Goal: Use online tool/utility: Utilize a website feature to perform a specific function

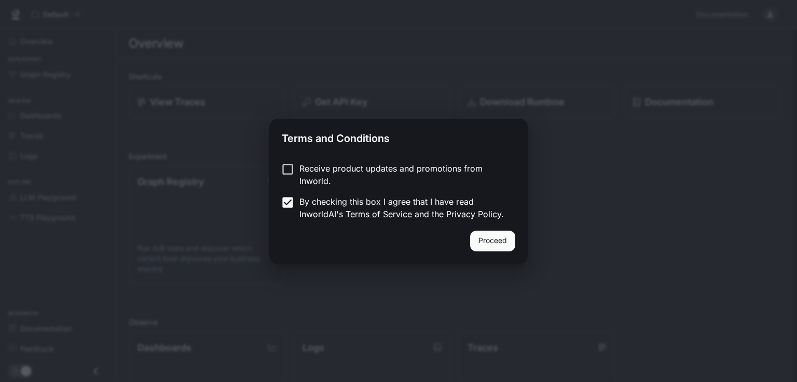
click at [508, 236] on button "Proceed" at bounding box center [492, 241] width 45 height 21
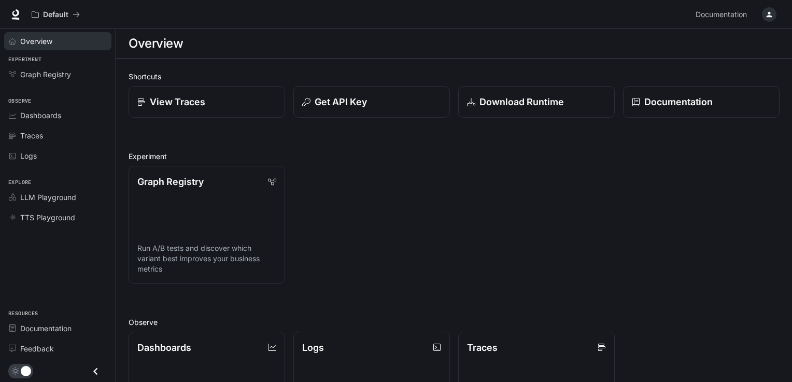
click at [63, 48] on link "Overview" at bounding box center [57, 41] width 107 height 18
click at [75, 74] on div "Graph Registry" at bounding box center [63, 74] width 87 height 11
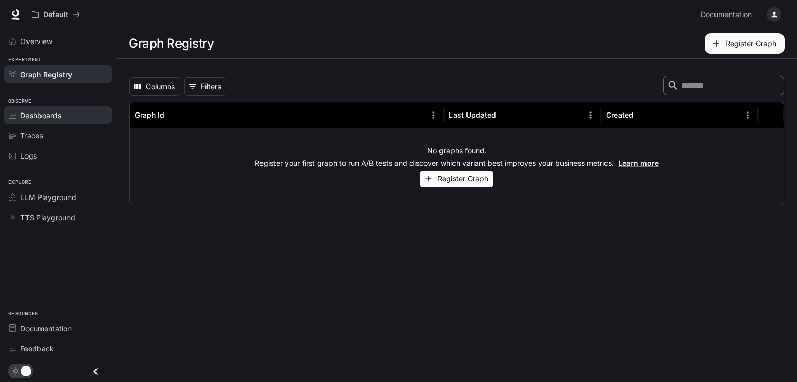
click at [76, 110] on div "Dashboards" at bounding box center [63, 115] width 87 height 11
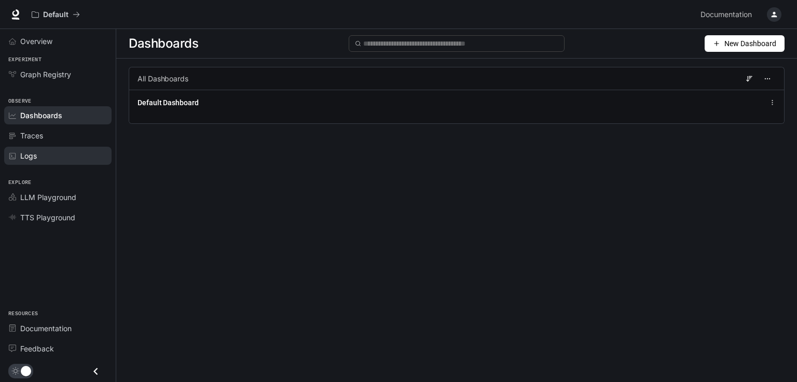
click at [57, 151] on div "Logs" at bounding box center [63, 155] width 87 height 11
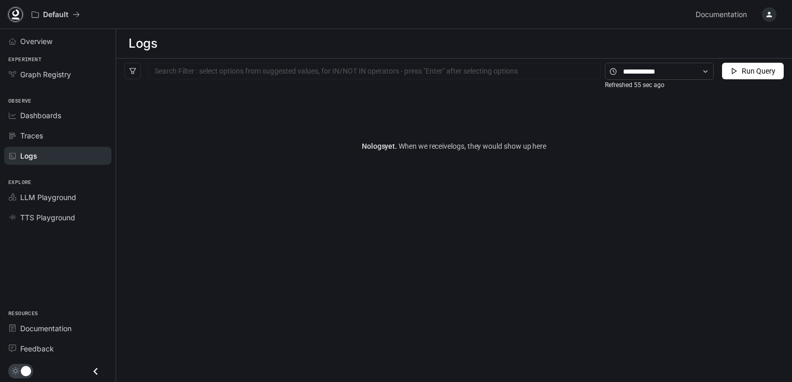
click at [12, 11] on icon at bounding box center [15, 14] width 10 height 10
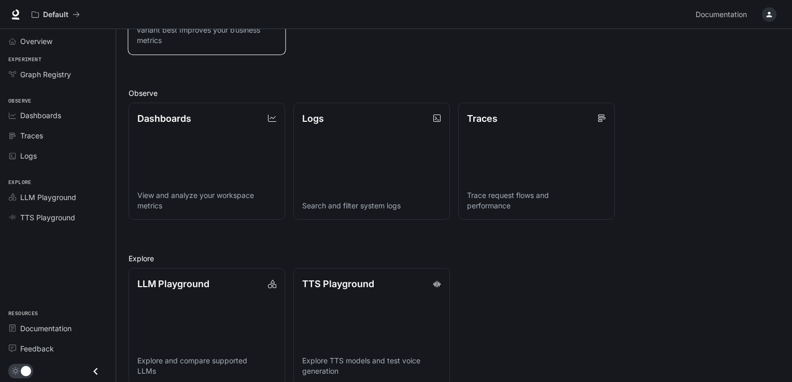
scroll to position [244, 0]
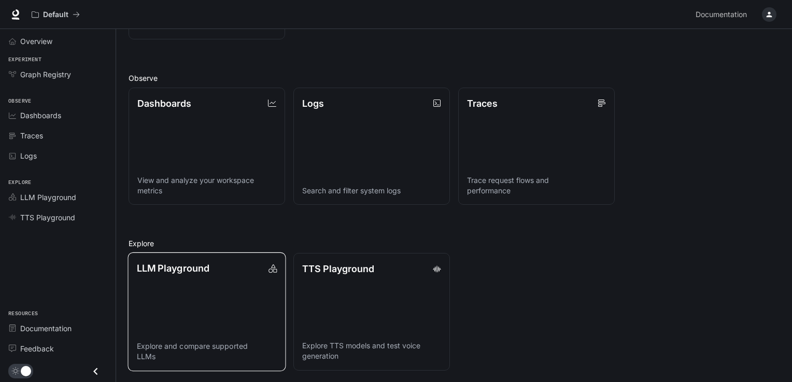
click at [260, 305] on link "LLM Playground Explore and compare supported LLMs" at bounding box center [207, 312] width 158 height 119
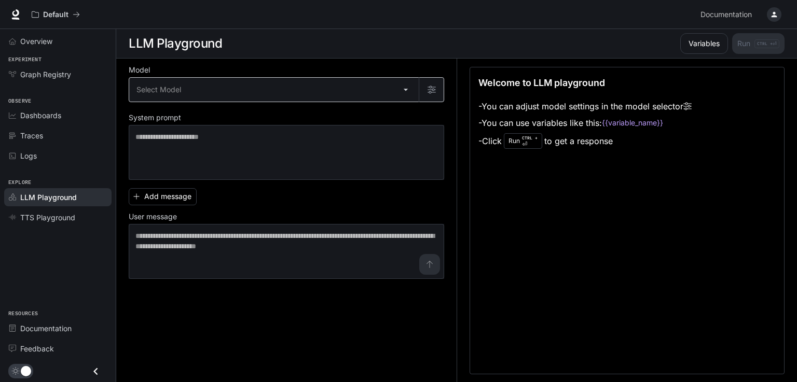
click at [376, 86] on body "Skip to main content Default Documentation Documentation Portal Overview Experi…" at bounding box center [398, 191] width 797 height 383
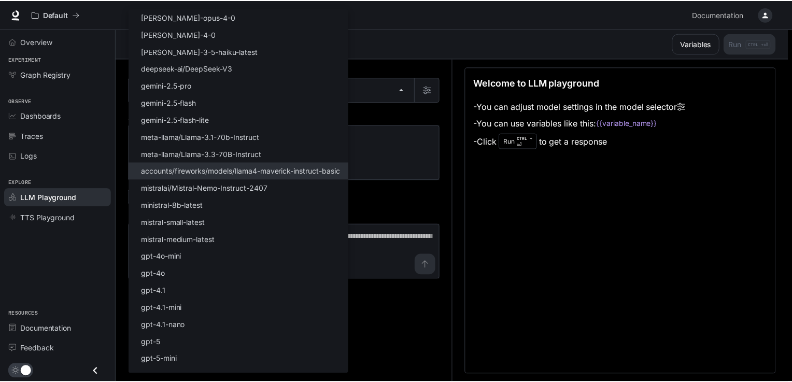
scroll to position [62, 0]
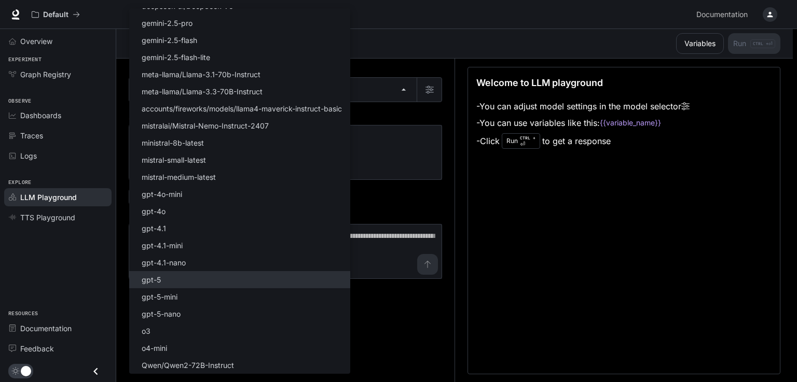
click at [242, 280] on li "gpt-5" at bounding box center [239, 279] width 221 height 17
type input "*****"
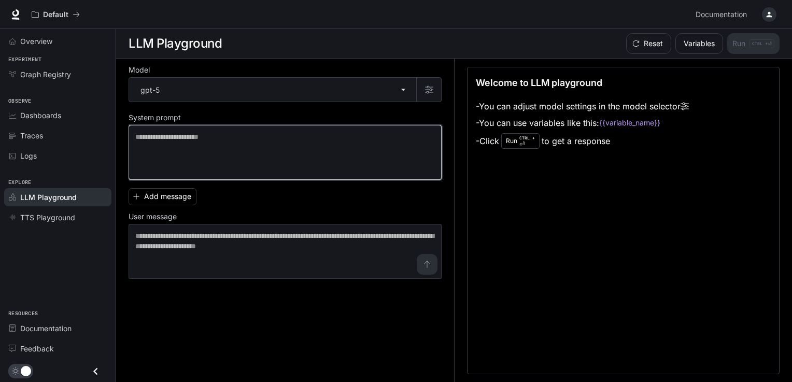
click at [277, 150] on textarea at bounding box center [285, 152] width 300 height 41
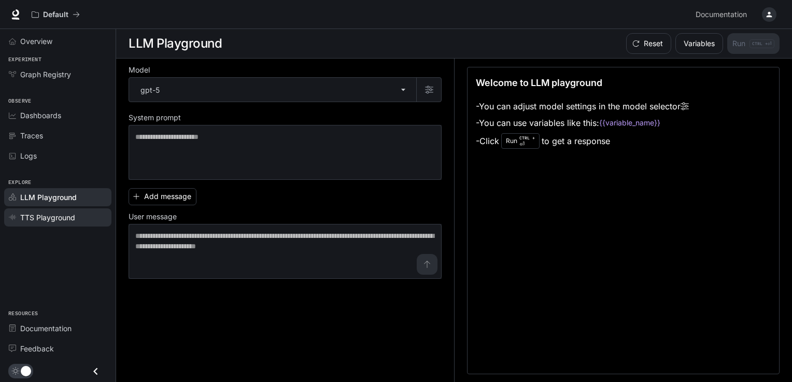
click at [71, 210] on link "TTS Playground" at bounding box center [57, 217] width 107 height 18
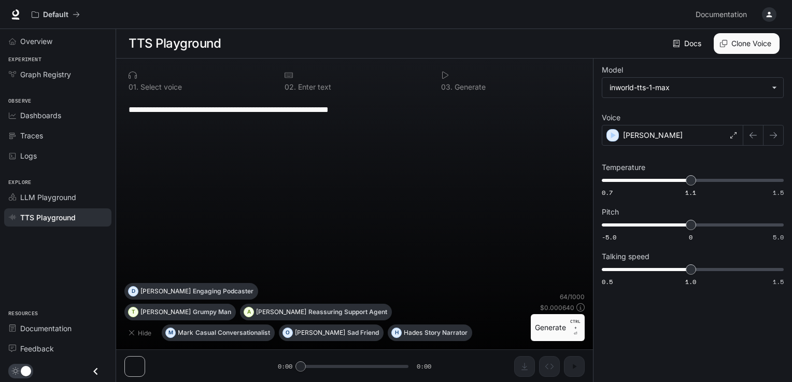
click at [259, 155] on div "**********" at bounding box center [354, 190] width 460 height 186
click at [82, 147] on link "Logs" at bounding box center [57, 156] width 107 height 18
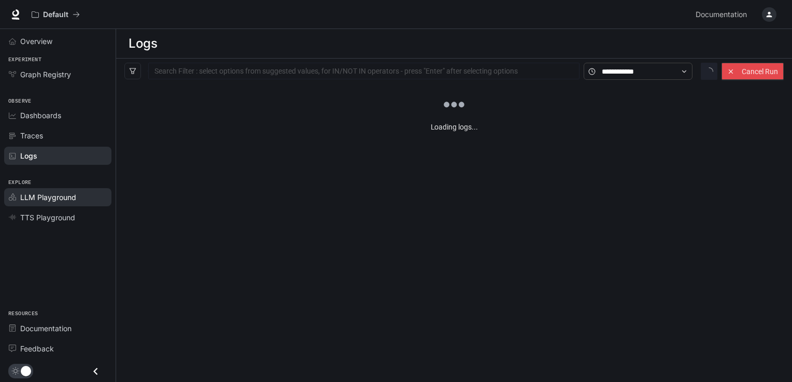
click at [80, 198] on div "LLM Playground" at bounding box center [63, 197] width 87 height 11
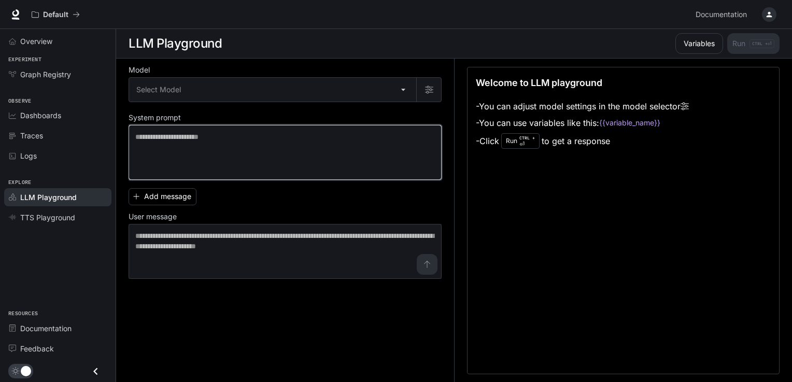
click at [198, 136] on textarea at bounding box center [285, 152] width 300 height 41
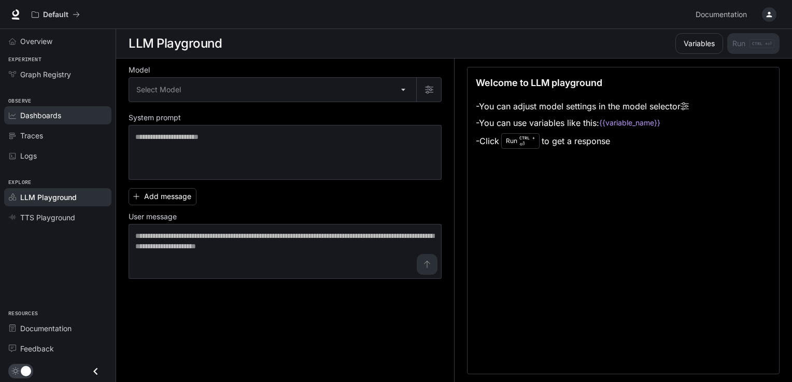
click at [57, 116] on span "Dashboards" at bounding box center [40, 115] width 41 height 11
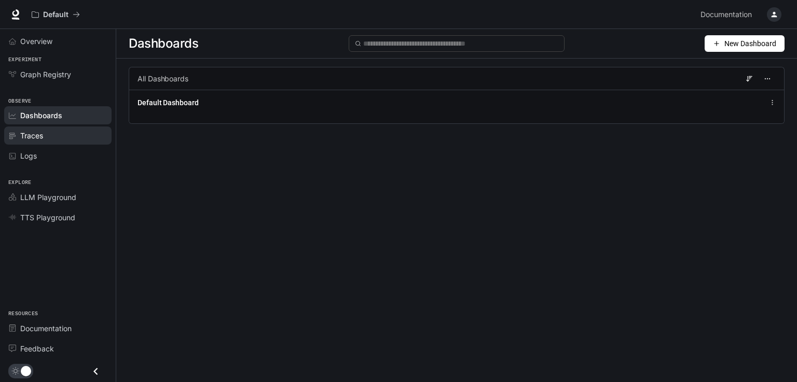
click at [50, 136] on div "Traces" at bounding box center [63, 135] width 87 height 11
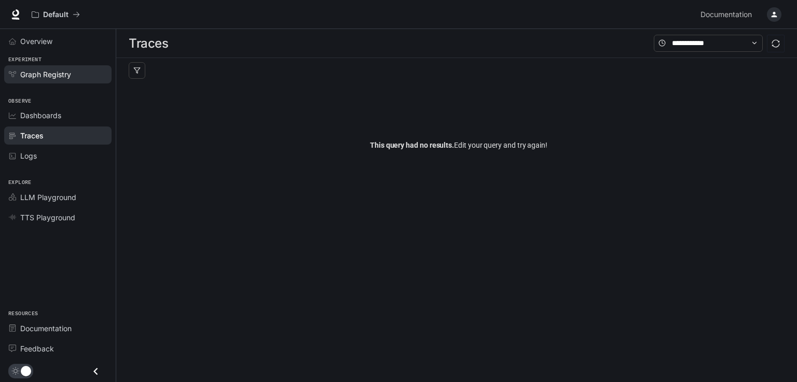
click at [71, 71] on div "Graph Registry" at bounding box center [63, 74] width 87 height 11
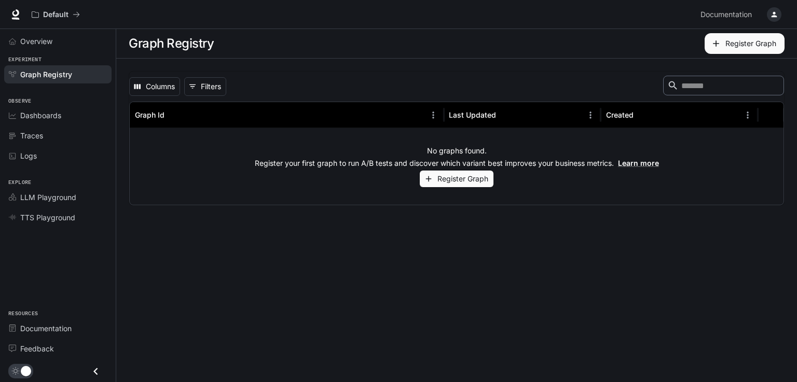
click at [434, 191] on div "No graphs found. Register your first graph to run A/B tests and discover which …" at bounding box center [457, 166] width 654 height 77
click at [442, 179] on button "Register Graph" at bounding box center [457, 179] width 74 height 17
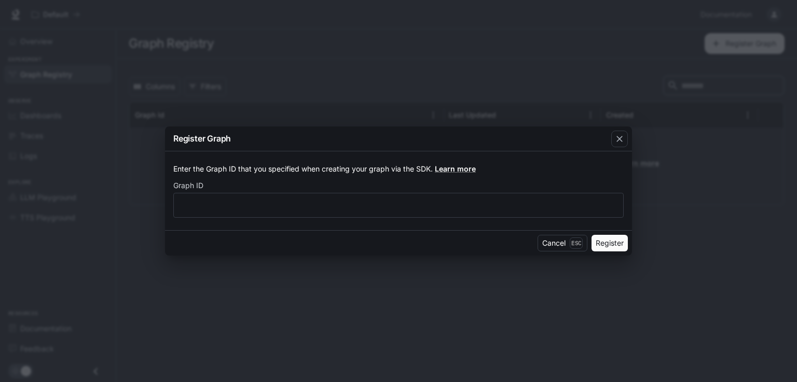
click at [448, 191] on label "Graph ID" at bounding box center [398, 188] width 450 height 10
click at [616, 143] on icon "button" at bounding box center [619, 139] width 10 height 10
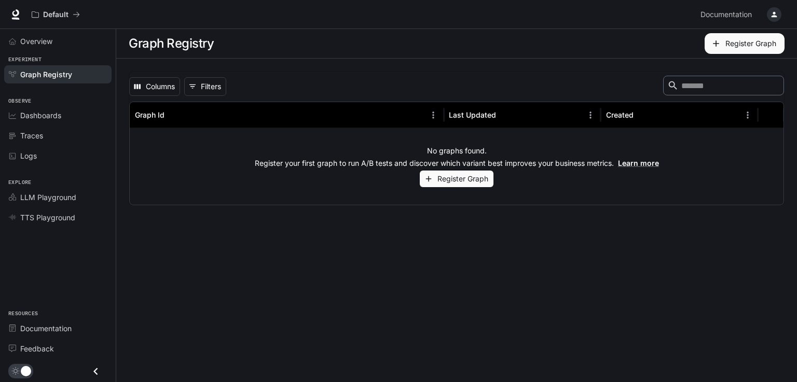
click at [64, 51] on div "Overview" at bounding box center [58, 41] width 116 height 24
click at [66, 41] on div "Overview" at bounding box center [63, 41] width 87 height 11
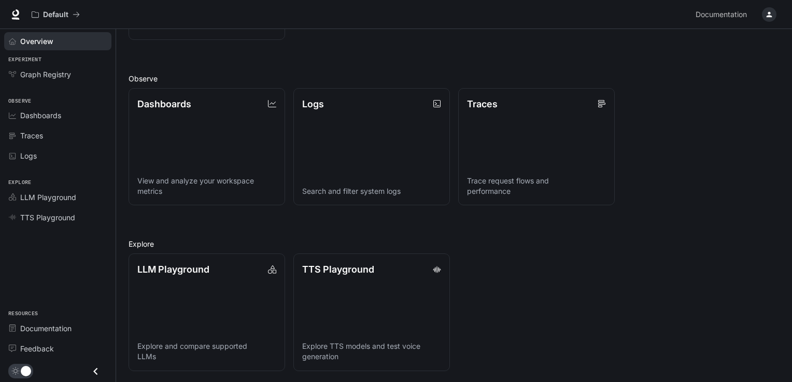
scroll to position [244, 0]
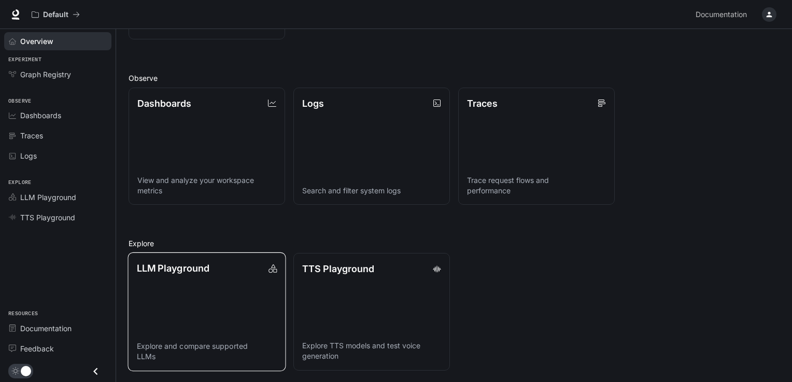
click at [168, 281] on link "LLM Playground Explore and compare supported LLMs" at bounding box center [207, 312] width 158 height 119
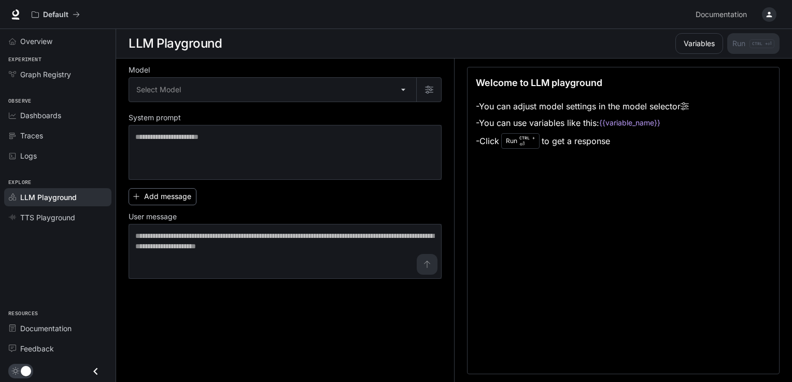
click at [190, 196] on button "Add message" at bounding box center [163, 196] width 68 height 17
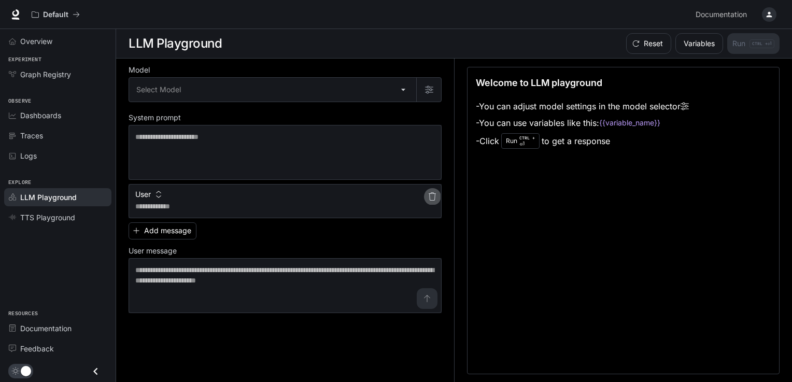
click at [430, 190] on button "button" at bounding box center [432, 196] width 17 height 17
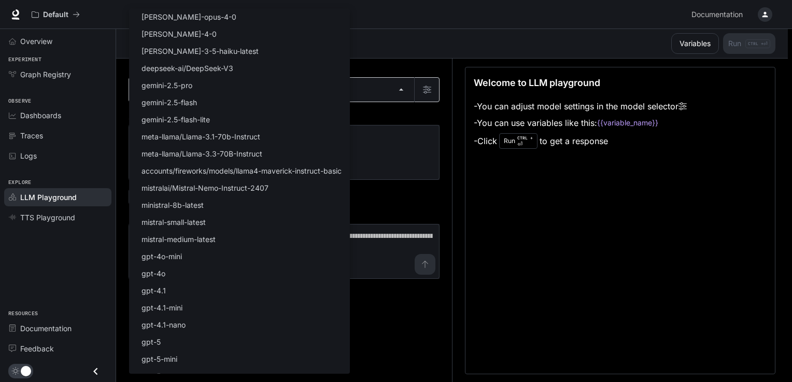
click at [275, 96] on body "Skip to main content Default Documentation Documentation Portal Overview Experi…" at bounding box center [396, 191] width 792 height 383
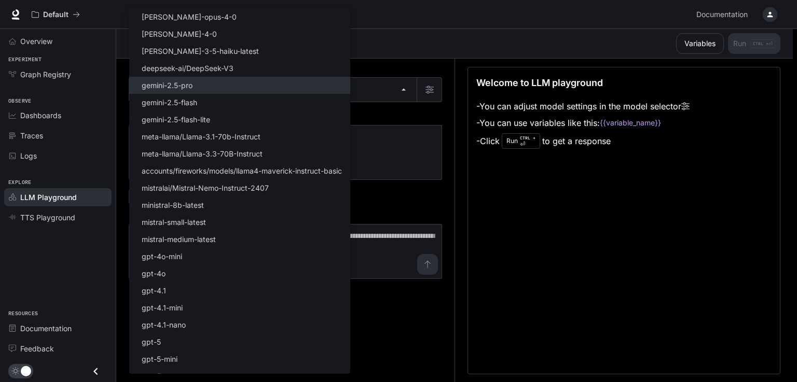
click at [279, 89] on li "gemini-2.5-pro" at bounding box center [239, 85] width 221 height 17
type input "**********"
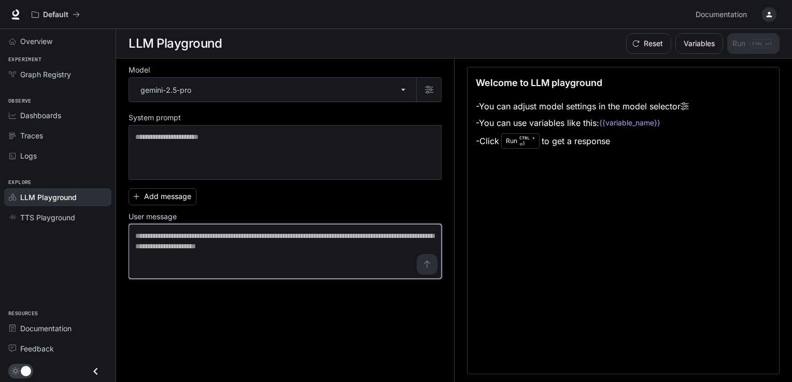
click at [237, 247] on textarea at bounding box center [285, 251] width 300 height 41
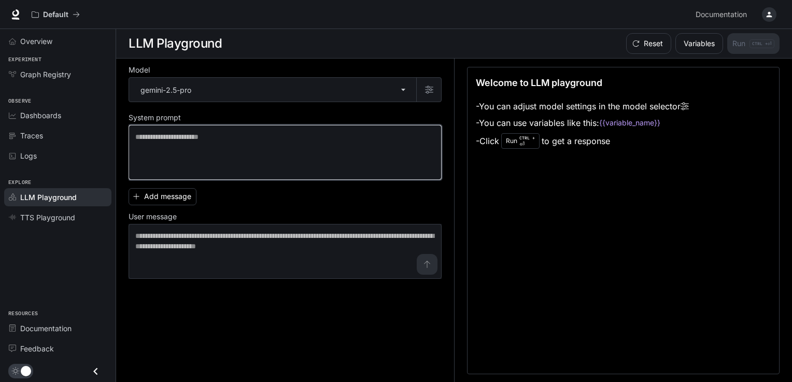
click at [265, 168] on textarea at bounding box center [285, 152] width 300 height 41
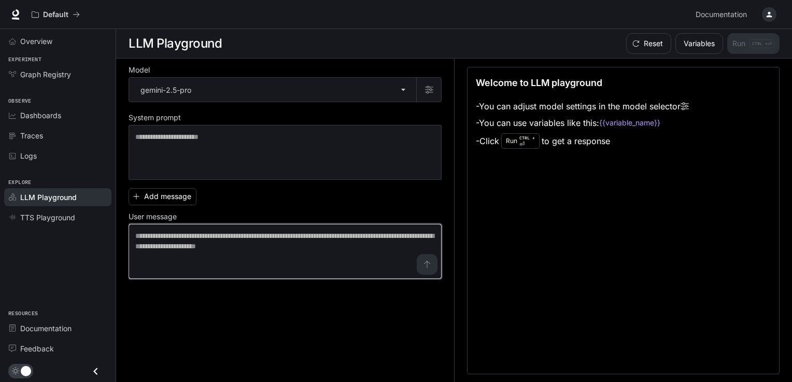
click at [256, 233] on textarea at bounding box center [285, 251] width 300 height 41
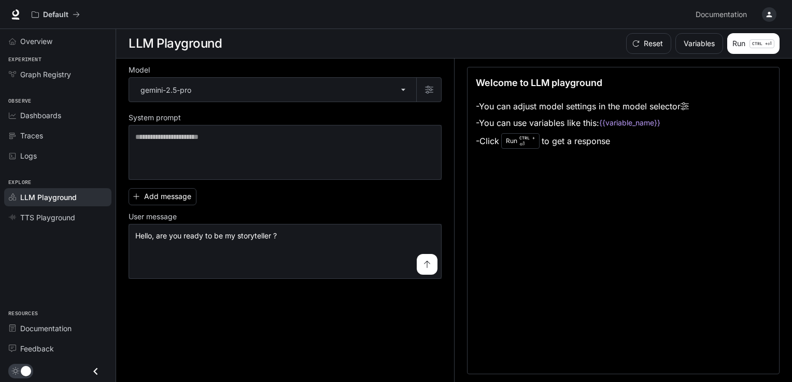
click at [422, 261] on button "submit" at bounding box center [427, 264] width 21 height 21
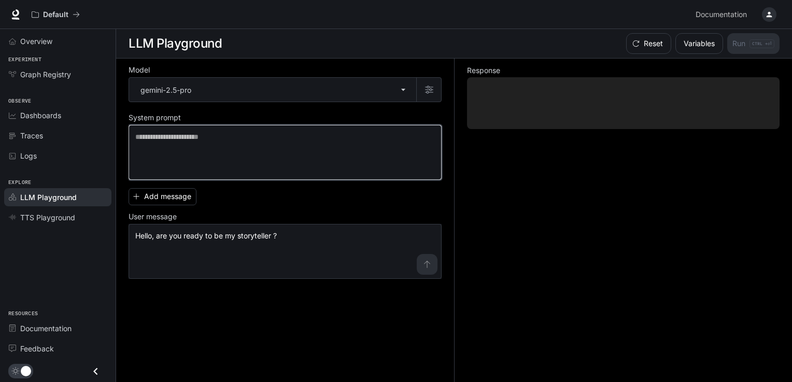
click at [231, 164] on textarea at bounding box center [285, 152] width 300 height 41
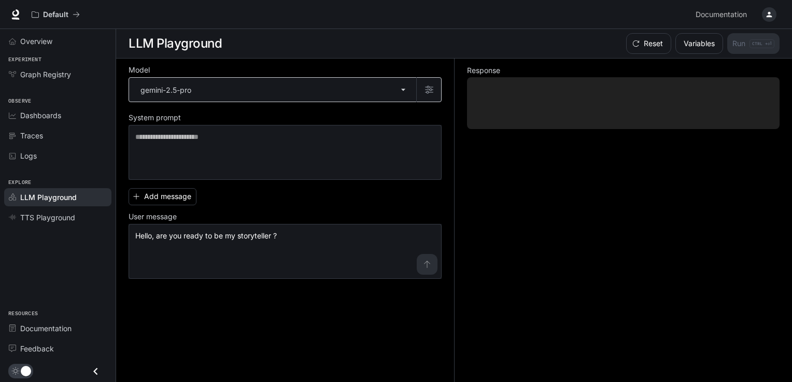
click at [406, 95] on body "**********" at bounding box center [396, 191] width 792 height 383
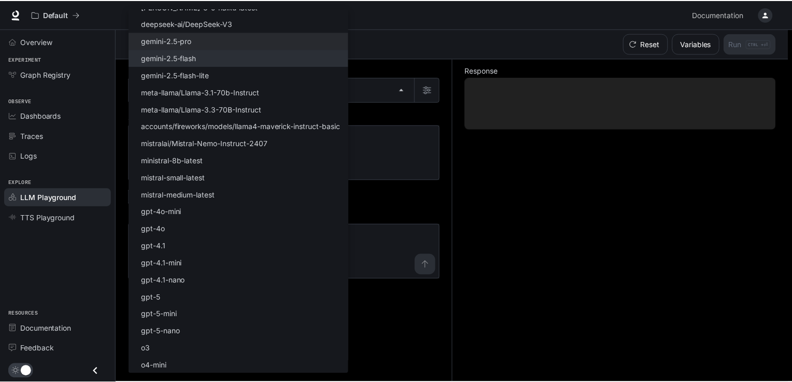
scroll to position [62, 0]
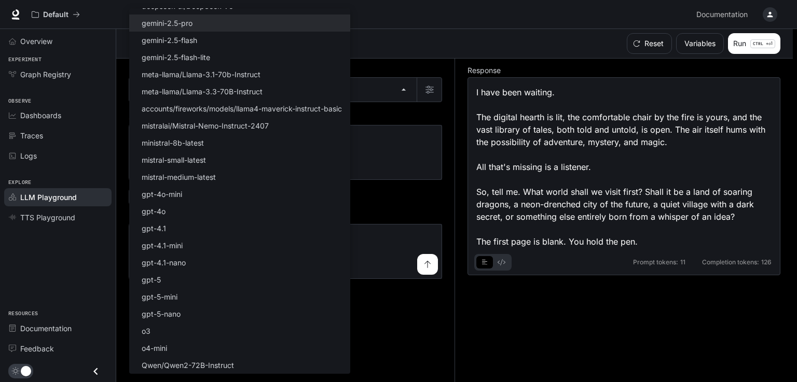
click at [398, 213] on div at bounding box center [398, 191] width 797 height 382
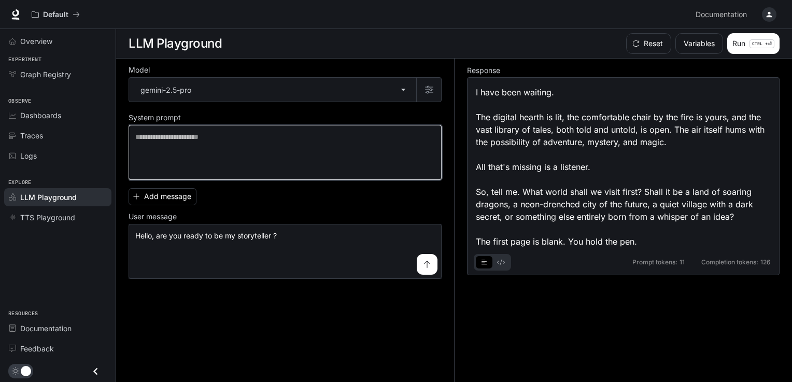
click at [310, 151] on textarea at bounding box center [285, 152] width 300 height 41
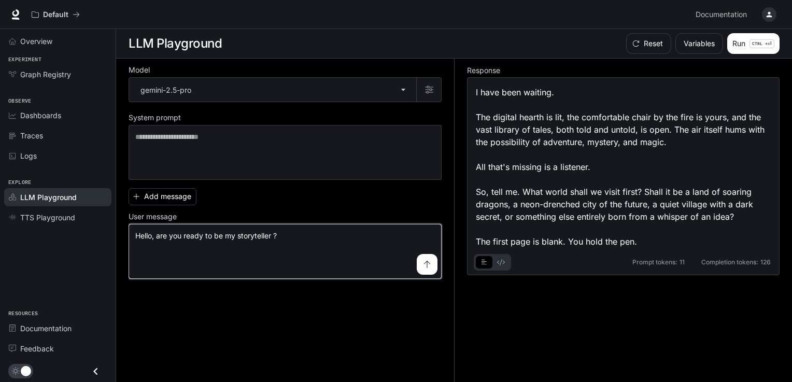
click at [309, 250] on textarea "**********" at bounding box center [285, 251] width 300 height 41
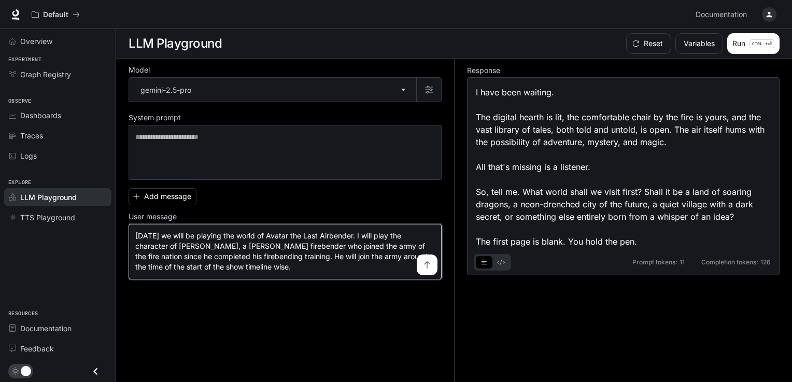
type textarea "**********"
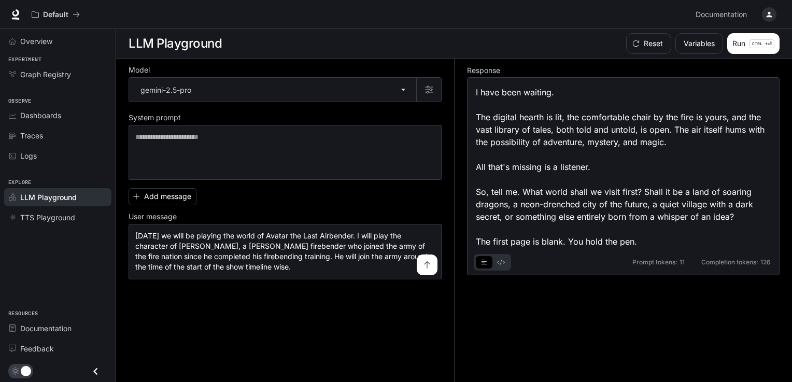
click at [427, 264] on icon "submit" at bounding box center [427, 264] width 6 height 7
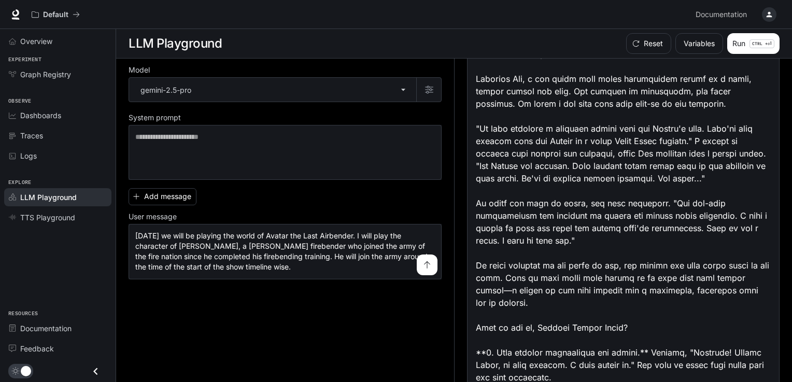
scroll to position [560, 0]
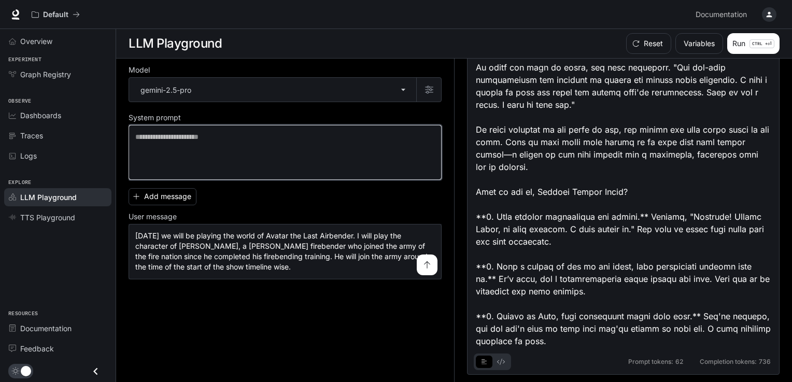
click at [272, 146] on textarea at bounding box center [285, 152] width 300 height 41
type textarea "*"
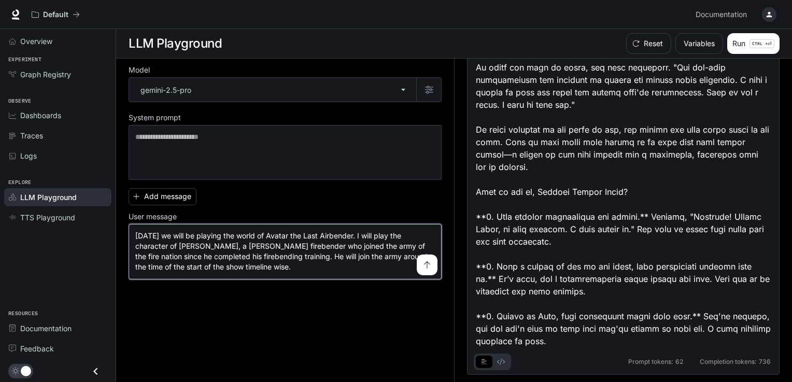
drag, startPoint x: 211, startPoint y: 266, endPoint x: 114, endPoint y: 207, distance: 113.3
click at [114, 207] on div "**********" at bounding box center [396, 191] width 792 height 383
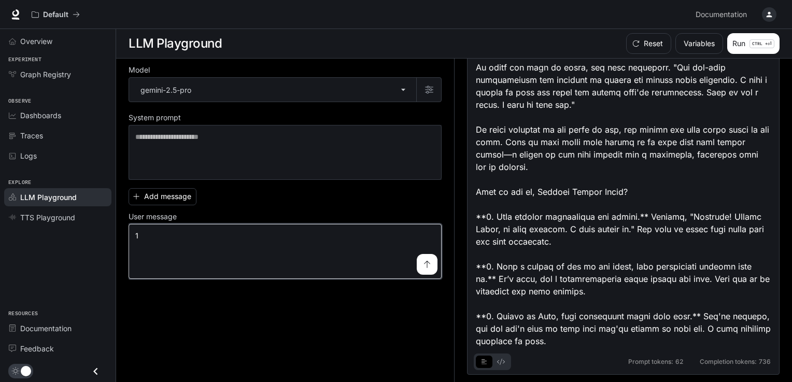
type textarea "*"
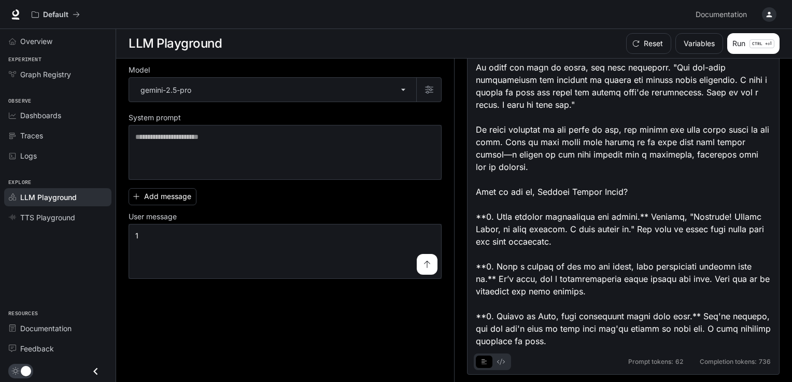
click at [417, 266] on button "submit" at bounding box center [427, 264] width 21 height 21
